Goal: Task Accomplishment & Management: Manage account settings

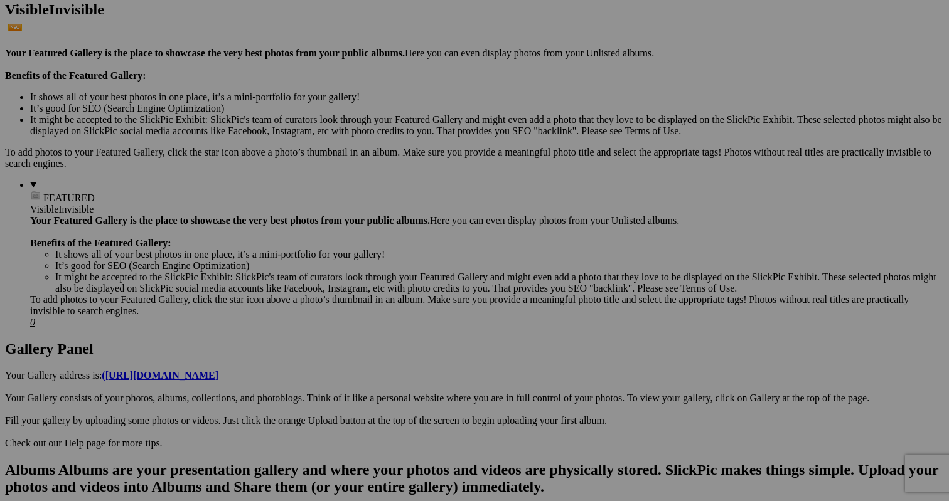
scroll to position [350, 0]
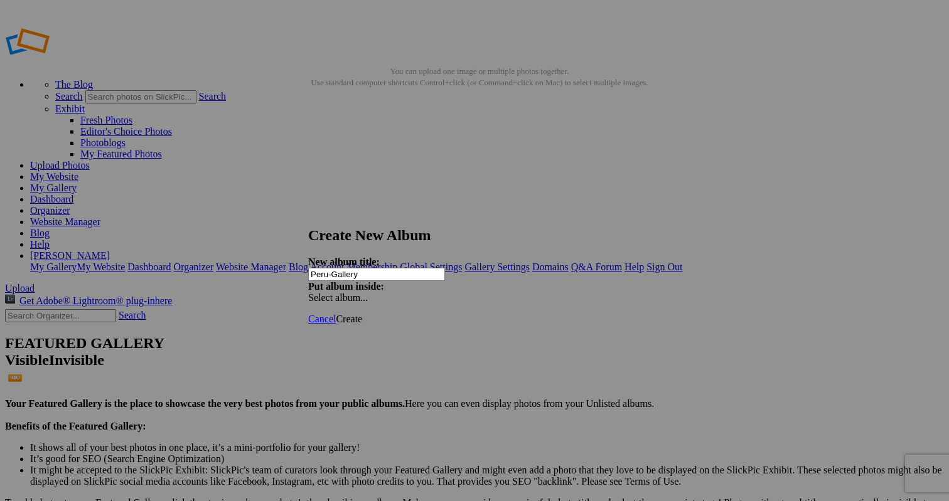
type input "Peru-Gallery"
click at [362, 314] on span "Create" at bounding box center [349, 319] width 26 height 11
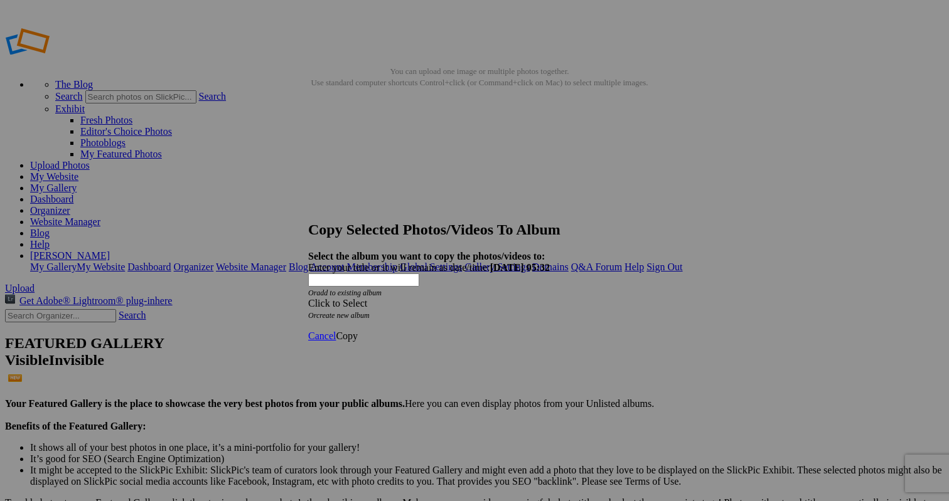
click at [441, 298] on div "Click to Select" at bounding box center [474, 303] width 333 height 11
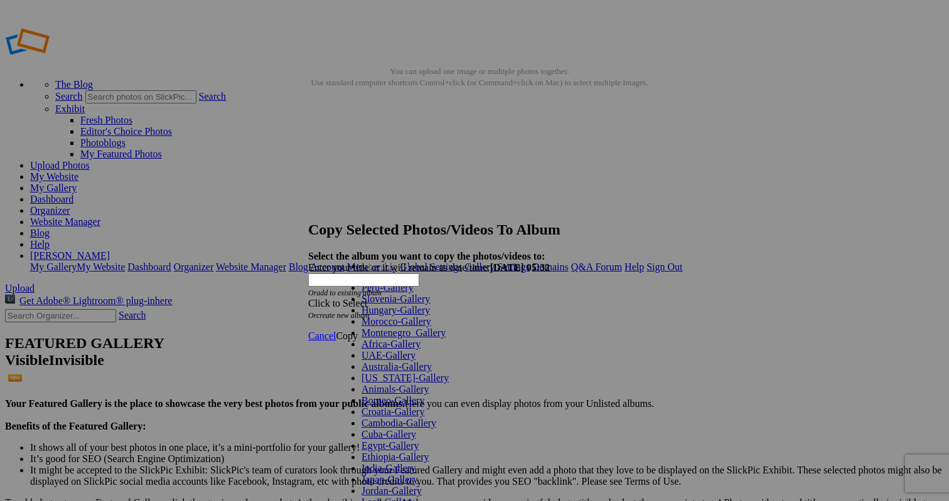
click at [400, 293] on link "Peru-Gallery" at bounding box center [388, 287] width 52 height 11
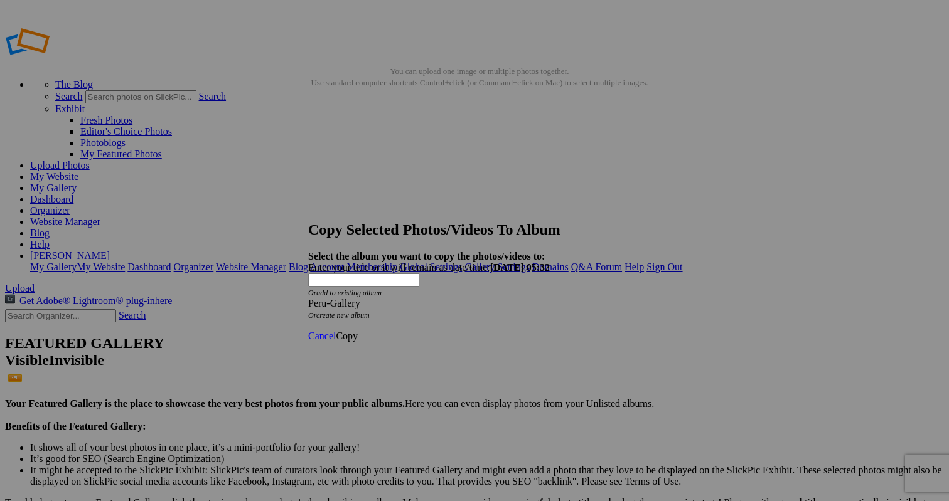
click at [358, 331] on span "Copy" at bounding box center [347, 336] width 22 height 11
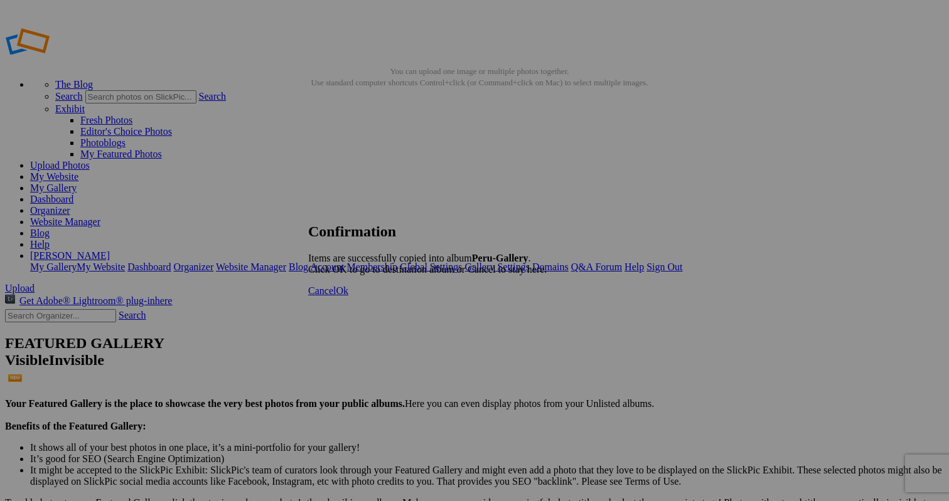
click at [336, 296] on span "Cancel" at bounding box center [322, 291] width 28 height 11
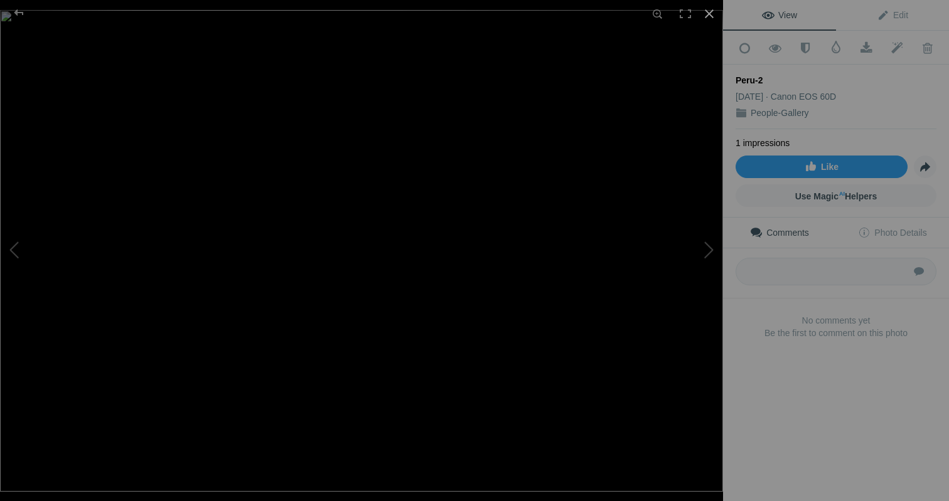
click at [711, 14] on div at bounding box center [709, 14] width 28 height 28
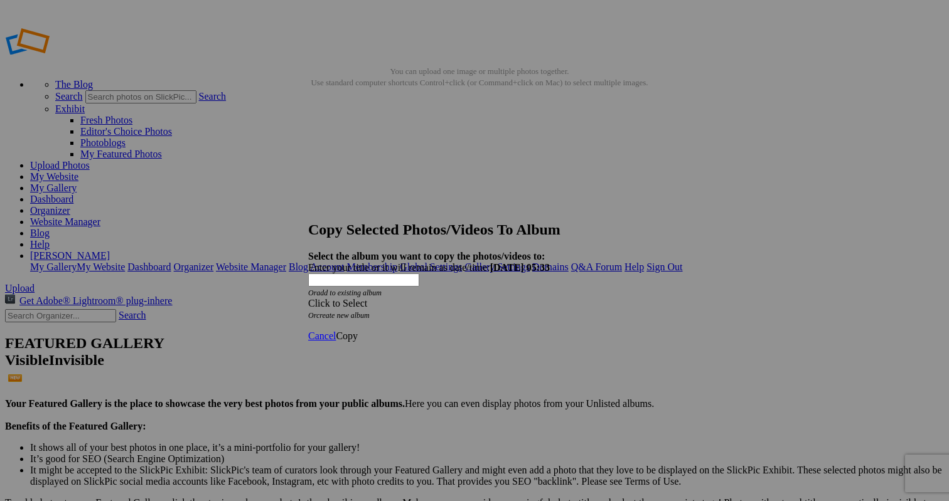
click at [517, 298] on div "Click to Select" at bounding box center [474, 303] width 333 height 11
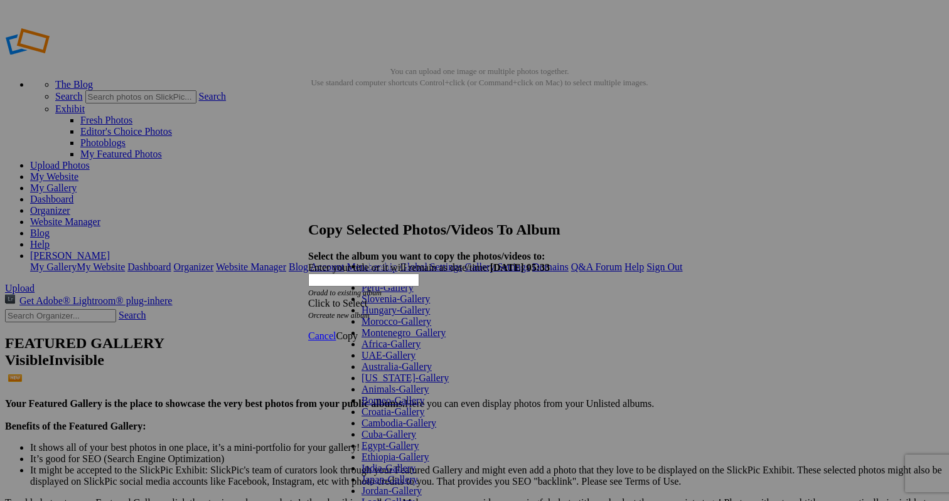
scroll to position [340, 0]
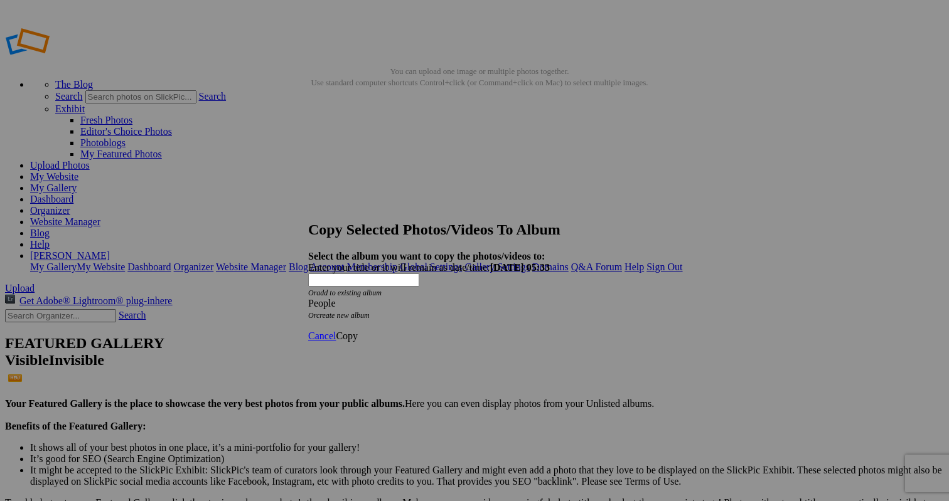
click at [358, 331] on span "Copy" at bounding box center [347, 336] width 22 height 11
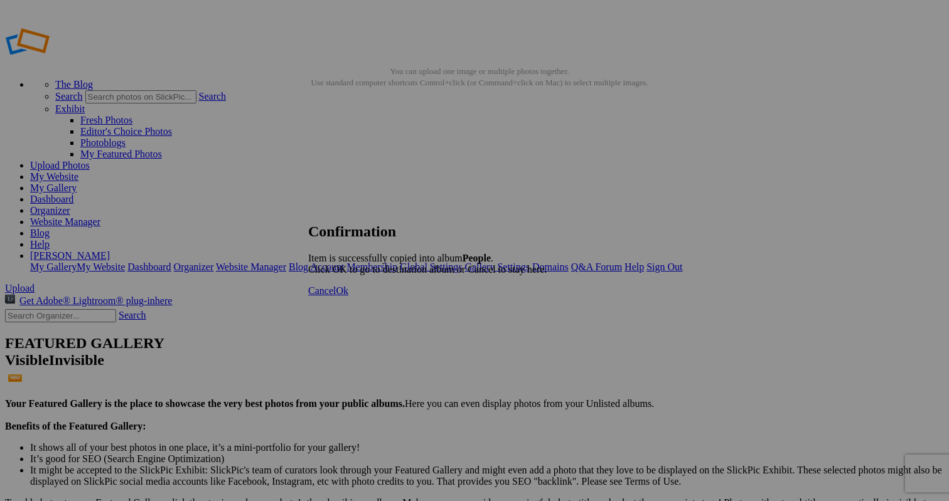
click at [336, 296] on span "Cancel" at bounding box center [322, 291] width 28 height 11
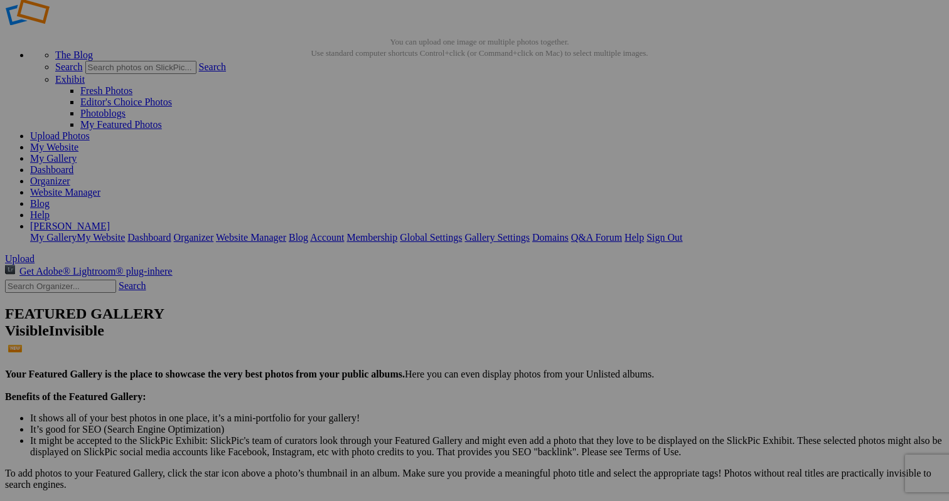
scroll to position [33, 0]
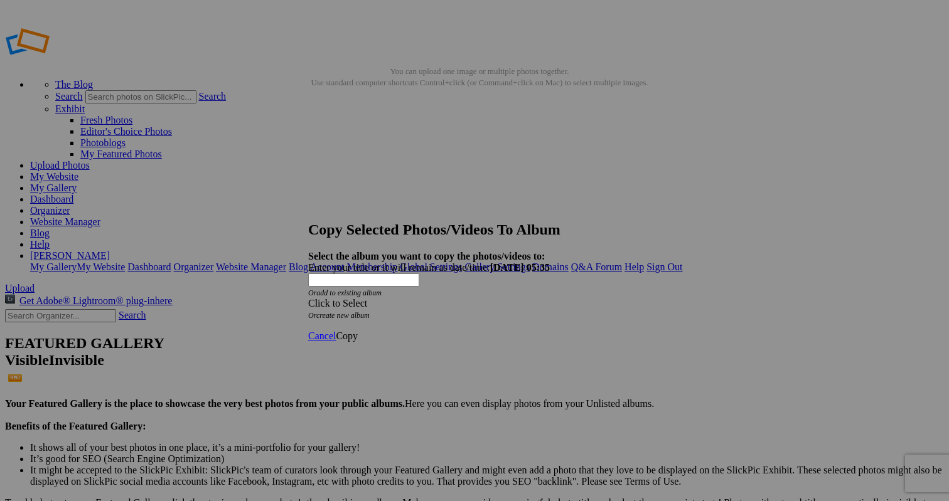
click at [417, 298] on div "Click to Select" at bounding box center [474, 303] width 333 height 11
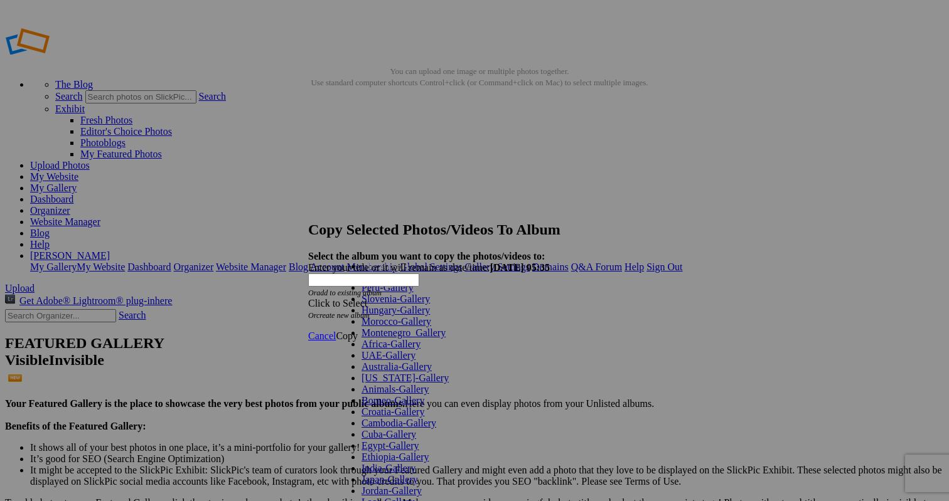
scroll to position [340, 0]
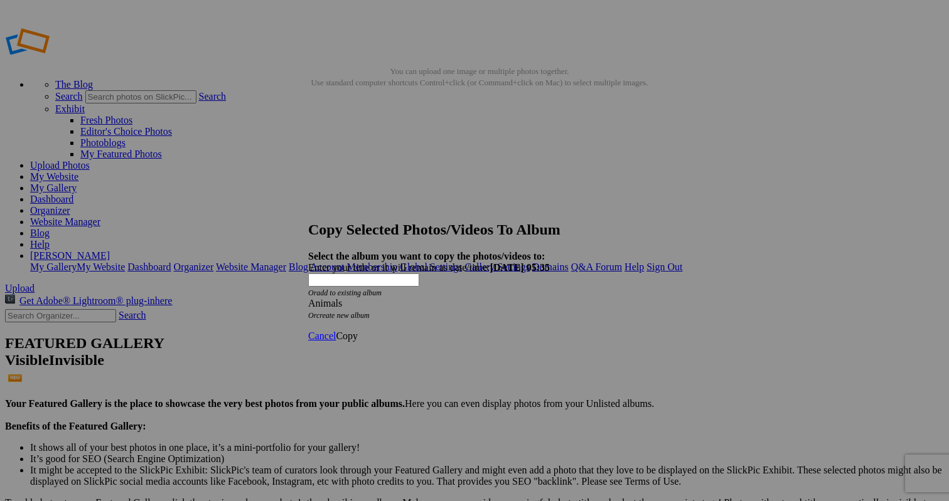
click at [358, 331] on span "Copy" at bounding box center [347, 336] width 22 height 11
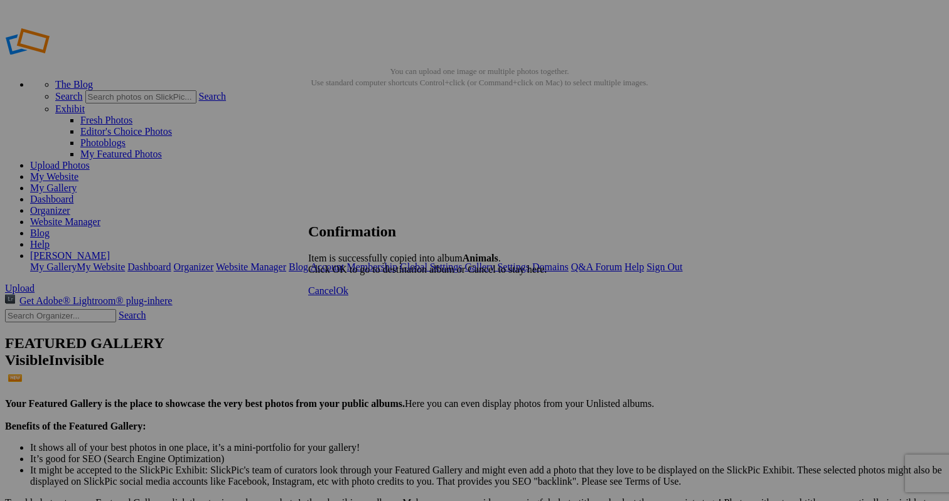
click at [336, 296] on span "Cancel" at bounding box center [322, 291] width 28 height 11
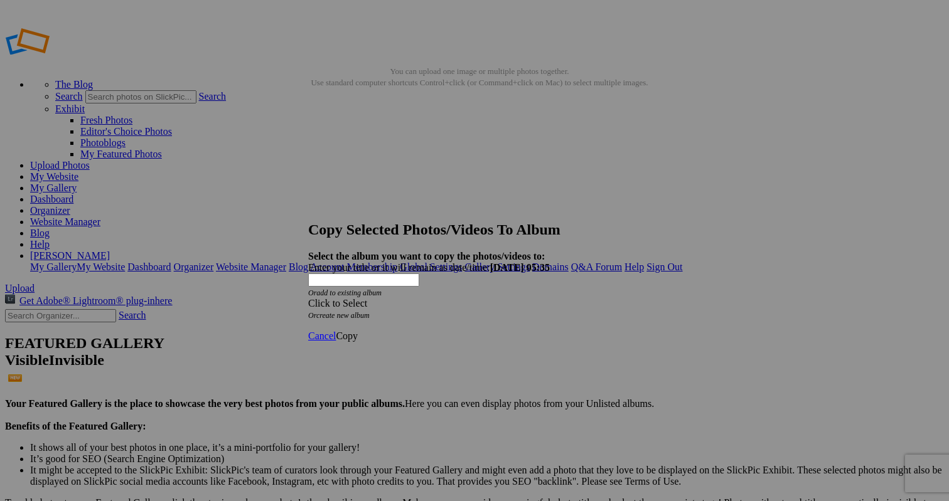
click at [460, 298] on div "Click to Select" at bounding box center [474, 303] width 333 height 11
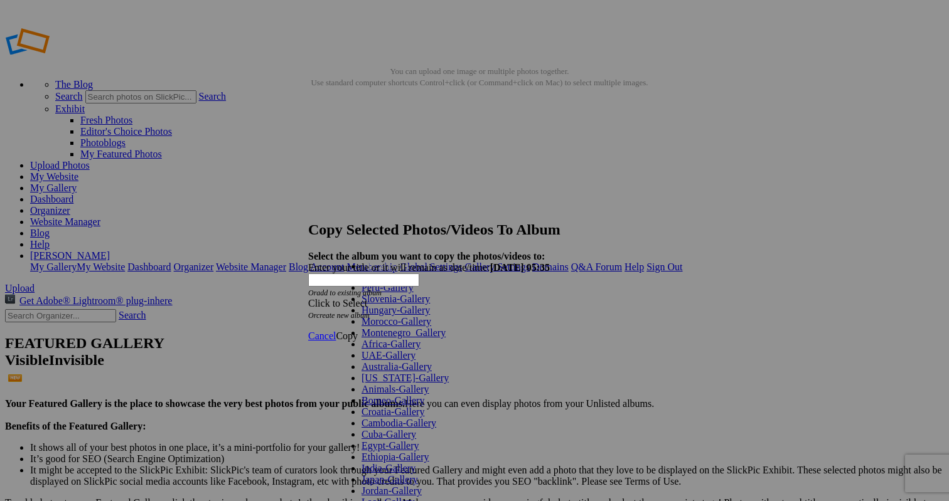
click at [406, 293] on link "Peru-Gallery" at bounding box center [388, 287] width 52 height 11
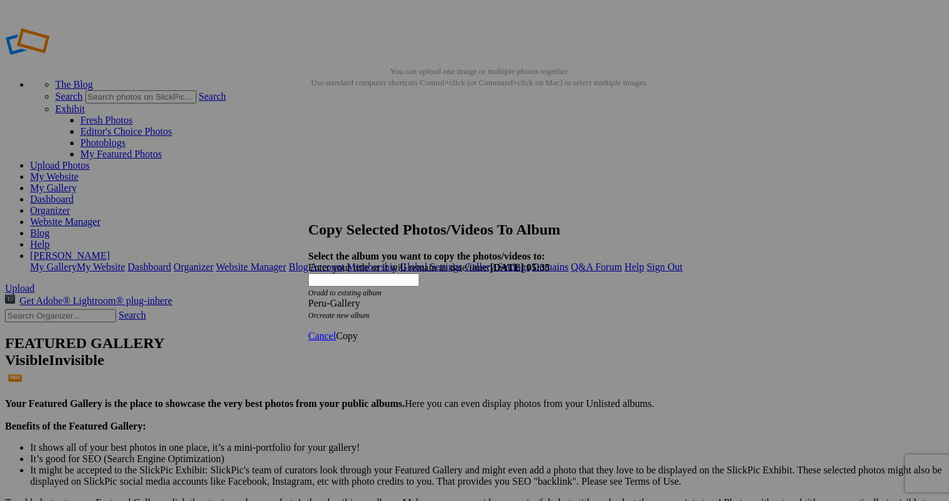
click at [358, 331] on span "Copy" at bounding box center [347, 336] width 22 height 11
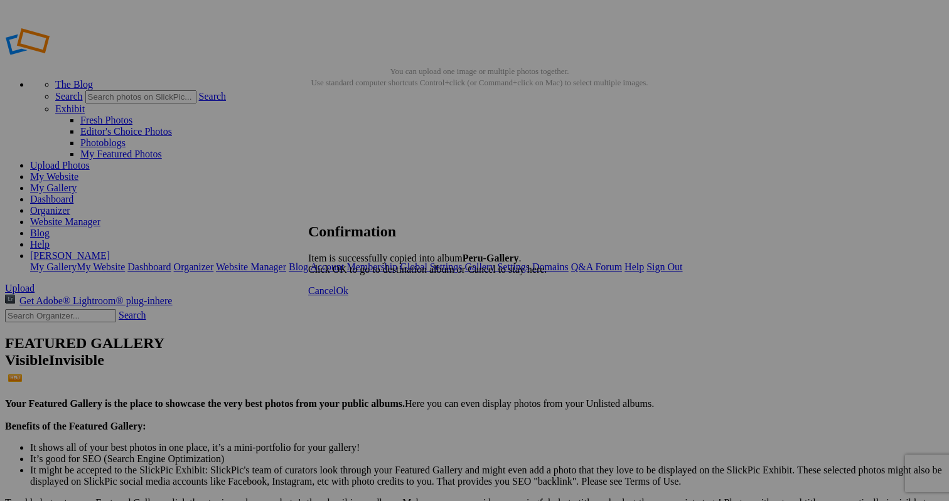
click at [348, 296] on link "Ok" at bounding box center [342, 291] width 13 height 11
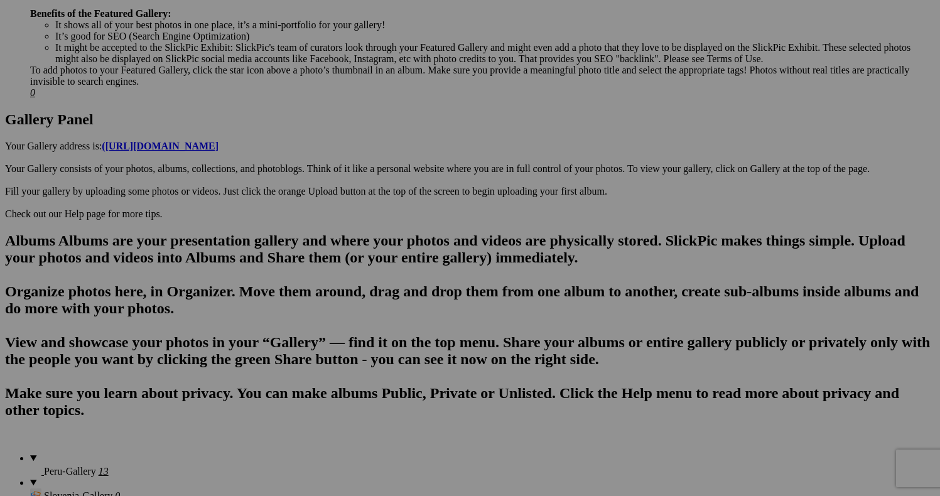
scroll to position [579, 0]
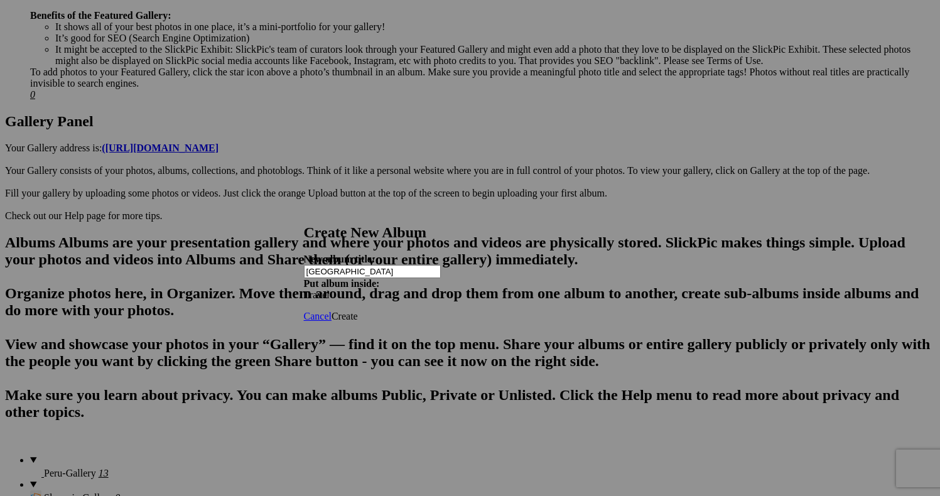
type input "[GEOGRAPHIC_DATA]"
click at [358, 311] on span "Create" at bounding box center [344, 316] width 26 height 11
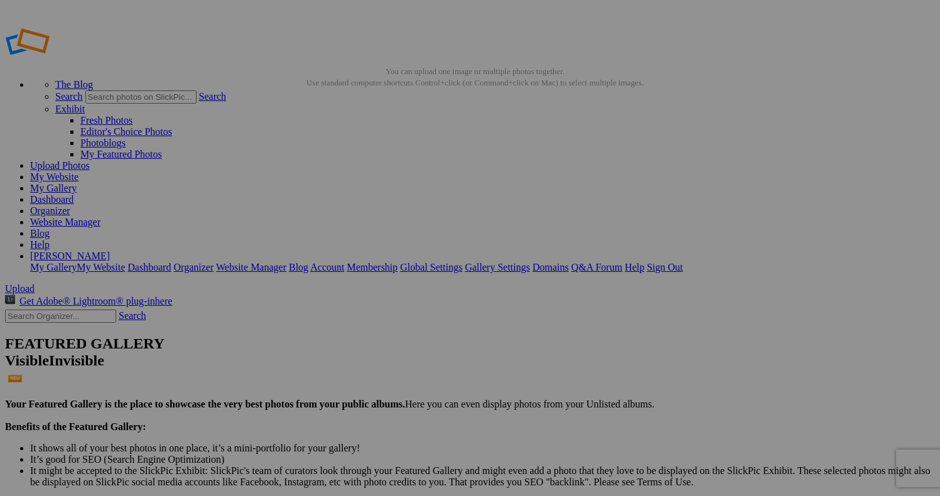
scroll to position [0, 0]
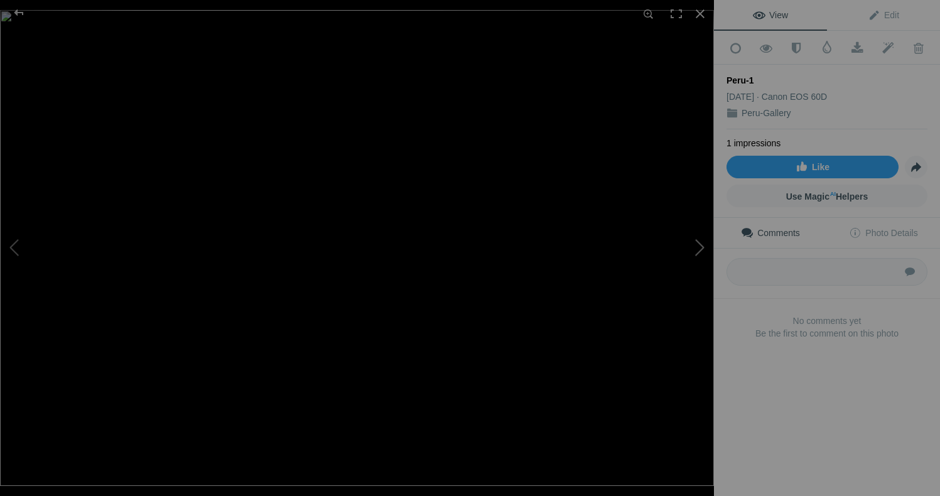
click at [701, 248] on button at bounding box center [666, 248] width 94 height 178
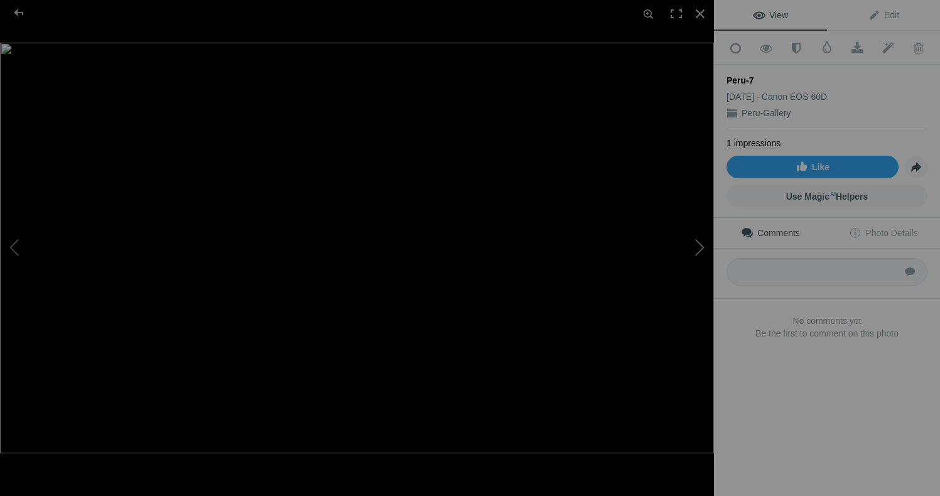
click at [701, 248] on button at bounding box center [666, 248] width 94 height 178
click at [702, 252] on button at bounding box center [666, 248] width 94 height 178
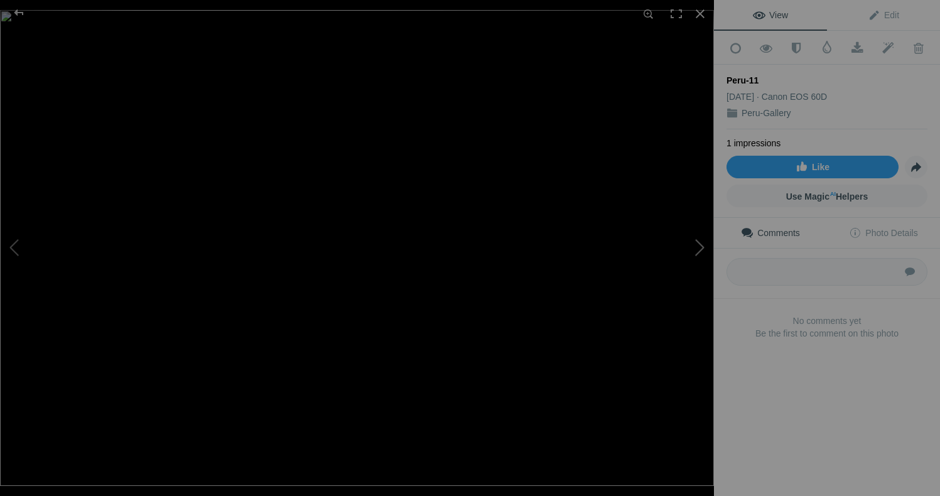
click at [702, 252] on button at bounding box center [666, 248] width 94 height 178
click at [697, 247] on button at bounding box center [666, 248] width 94 height 178
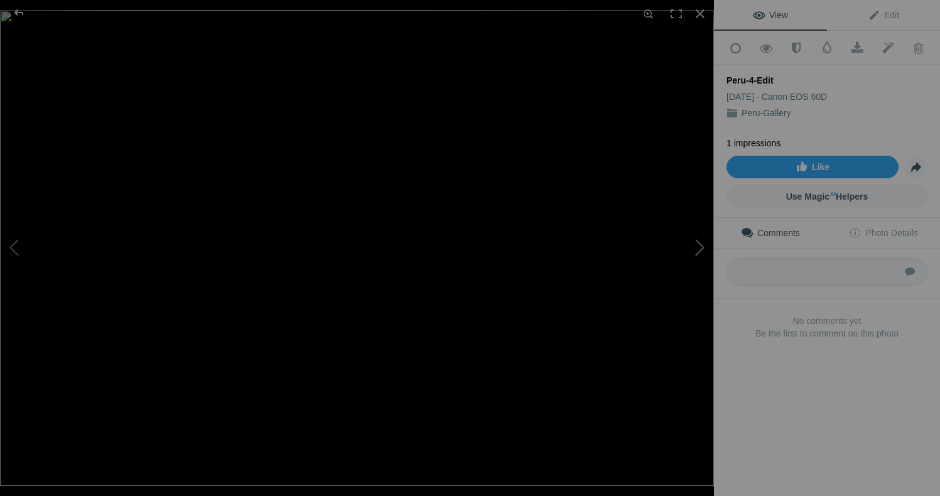
click at [697, 247] on button at bounding box center [666, 248] width 94 height 178
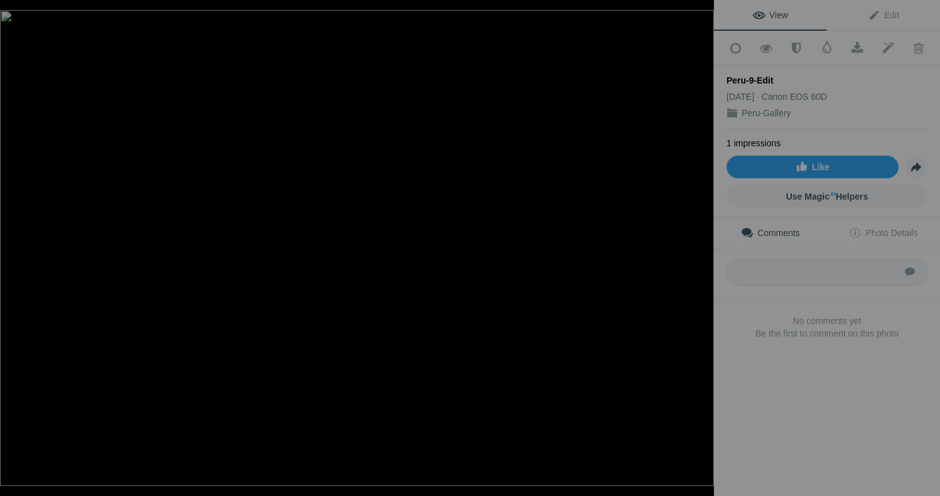
click at [697, 247] on button at bounding box center [666, 248] width 94 height 178
click at [702, 18] on div at bounding box center [700, 14] width 28 height 28
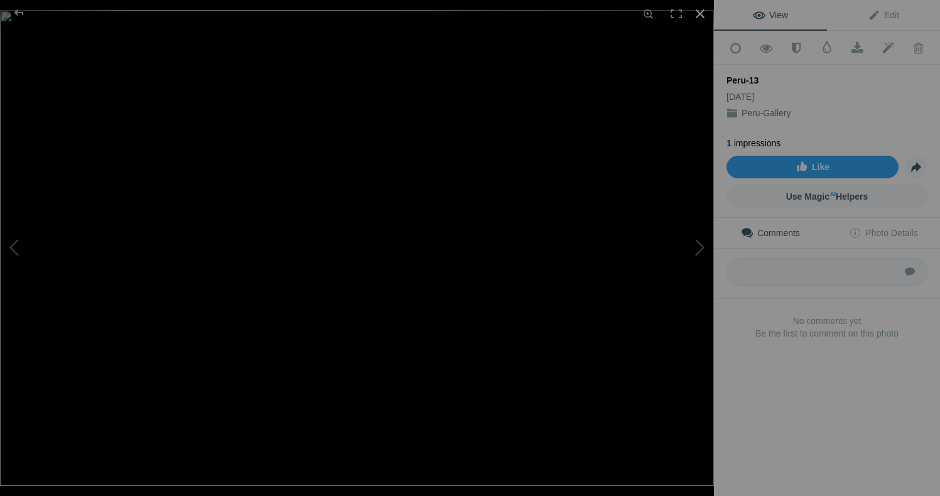
click at [704, 14] on div at bounding box center [700, 14] width 28 height 28
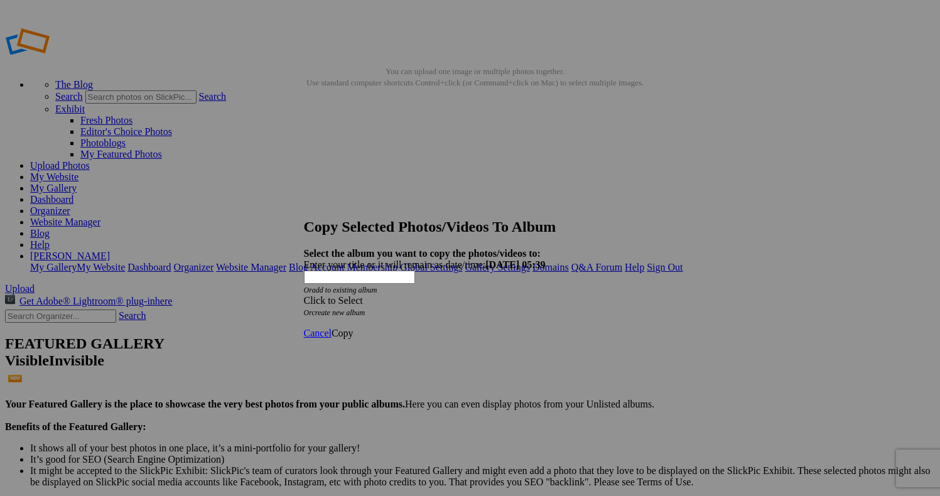
click at [503, 295] on div "Click to Select" at bounding box center [470, 300] width 333 height 11
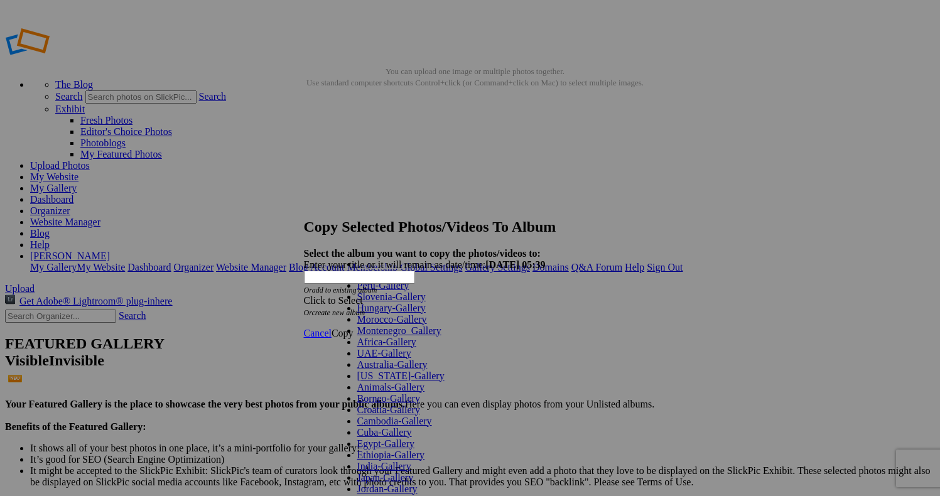
scroll to position [340, 0]
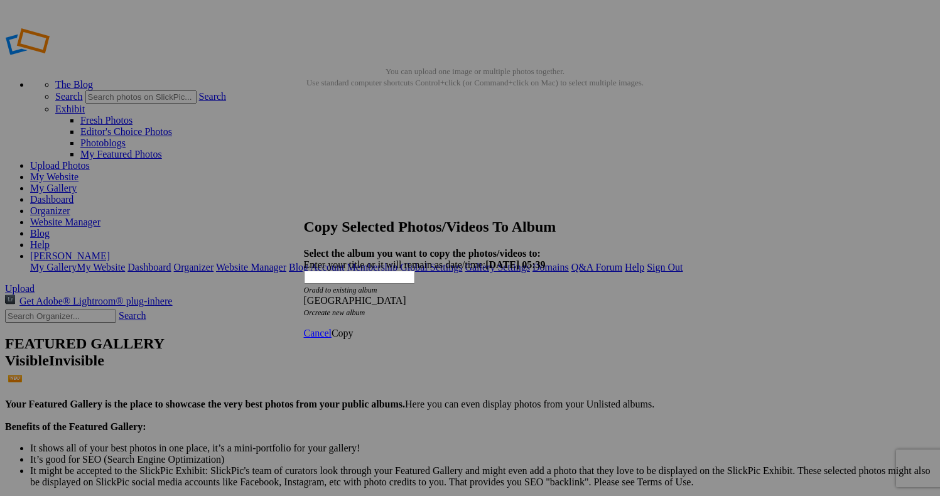
click at [353, 328] on link "Copy" at bounding box center [342, 333] width 22 height 11
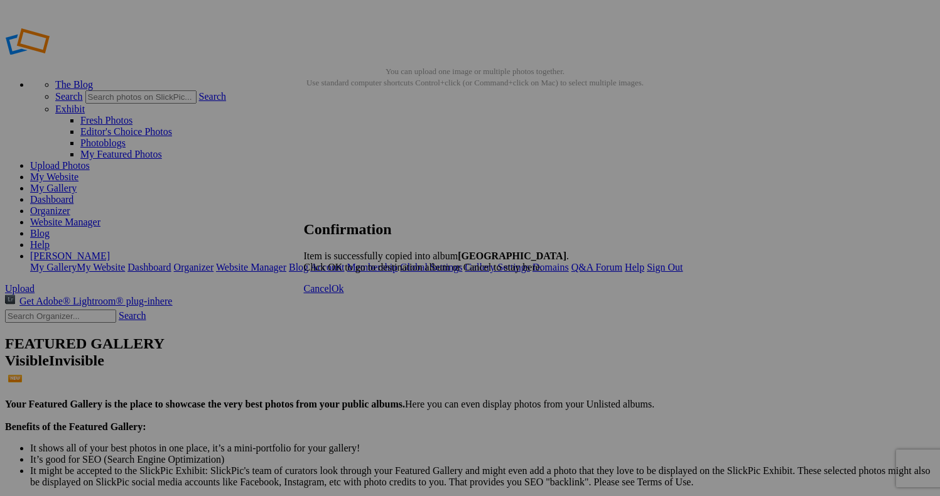
click at [331, 294] on span "Cancel" at bounding box center [318, 288] width 28 height 11
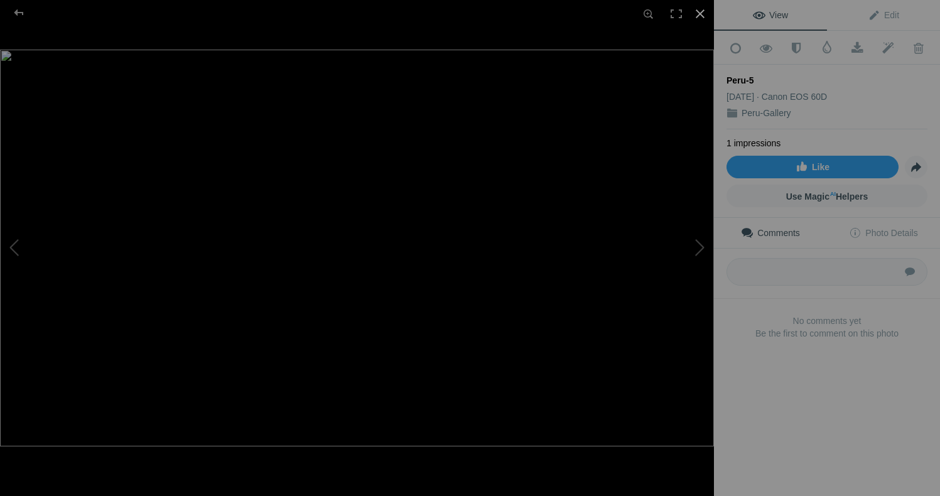
click at [705, 21] on div at bounding box center [700, 14] width 28 height 28
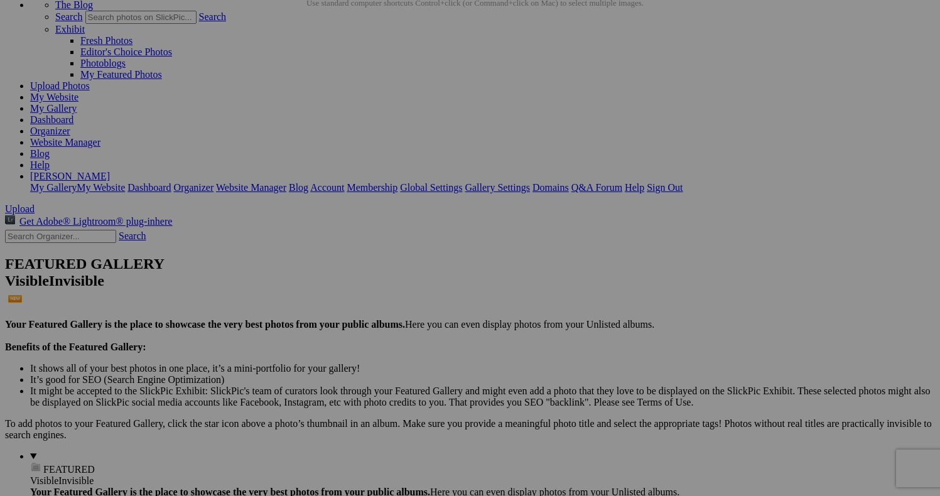
scroll to position [83, 0]
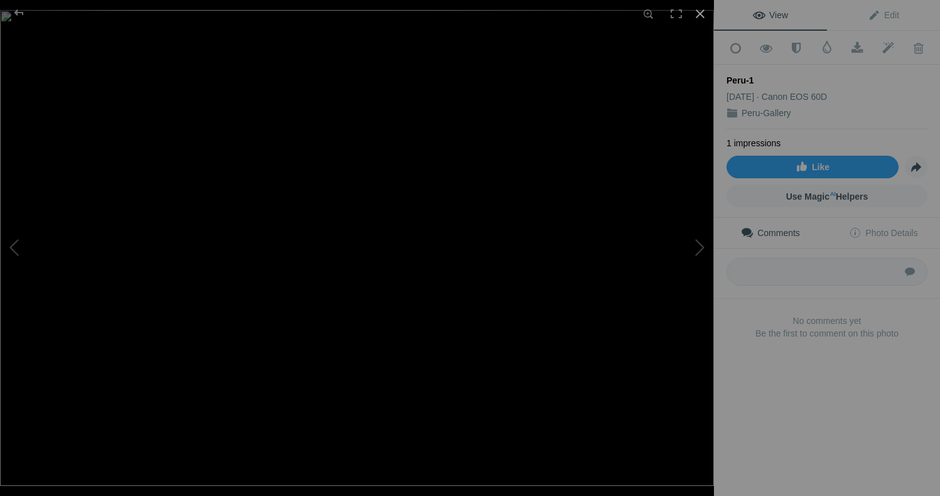
click at [700, 16] on div at bounding box center [700, 14] width 28 height 28
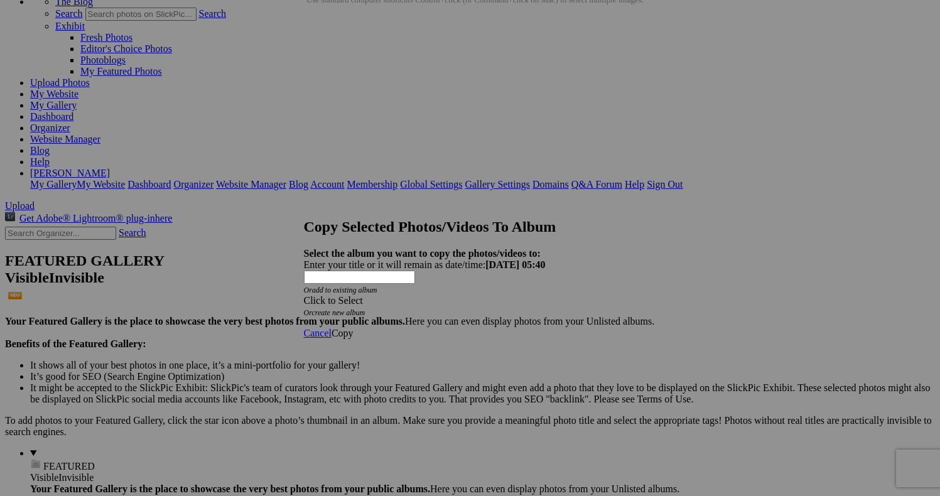
click at [404, 295] on div "Click to Select" at bounding box center [470, 300] width 333 height 11
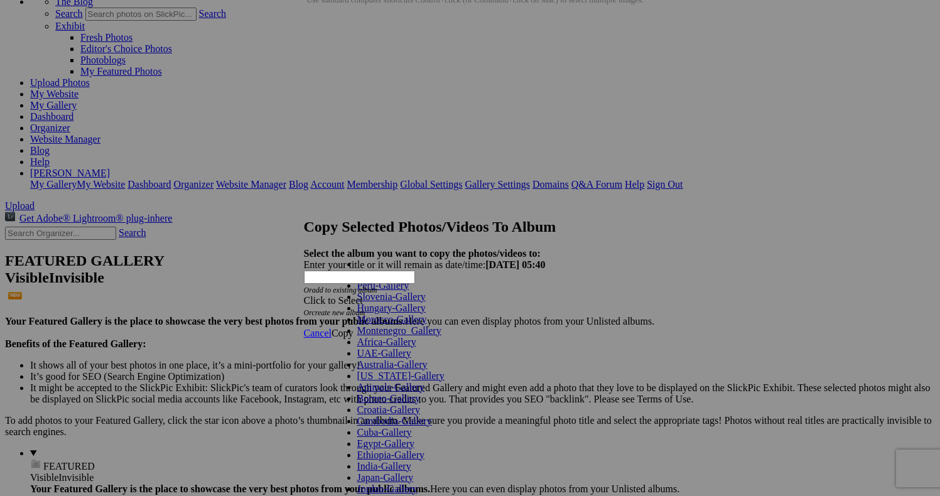
scroll to position [340, 0]
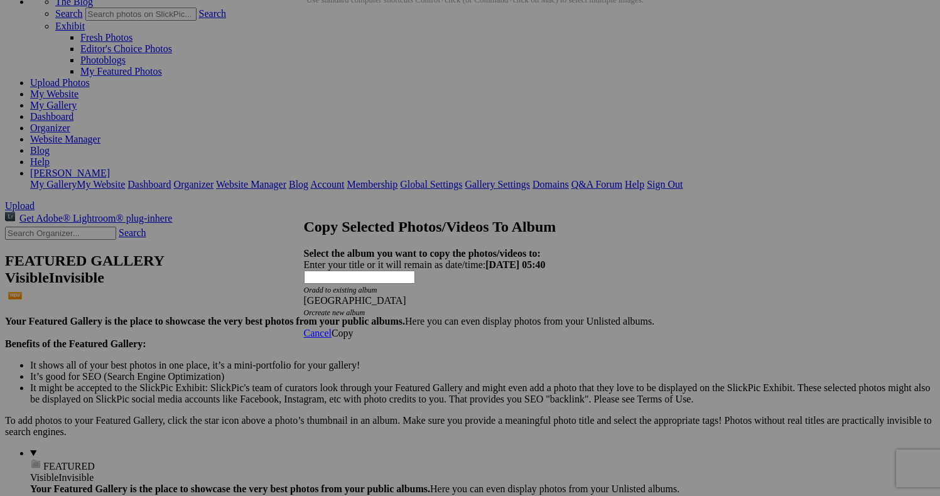
click at [353, 328] on span "Copy" at bounding box center [342, 333] width 22 height 11
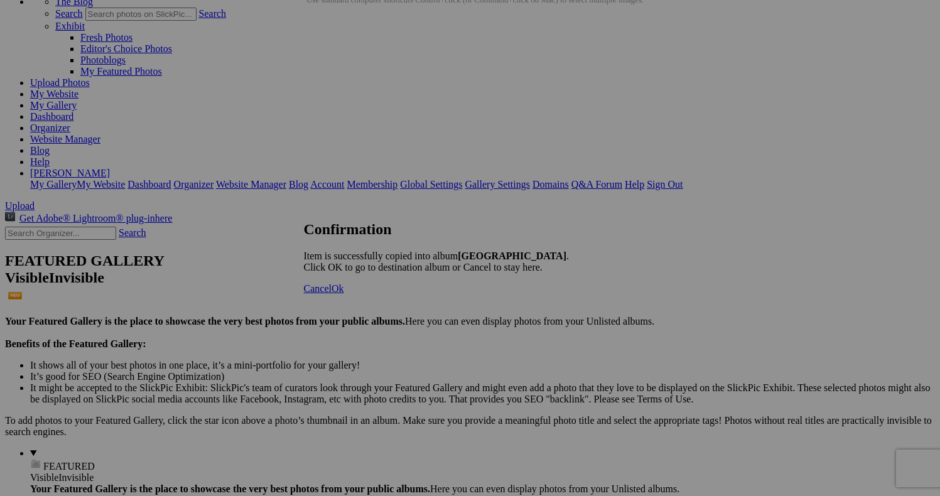
click at [331, 294] on span "Cancel" at bounding box center [318, 288] width 28 height 11
